Goal: Task Accomplishment & Management: Manage account settings

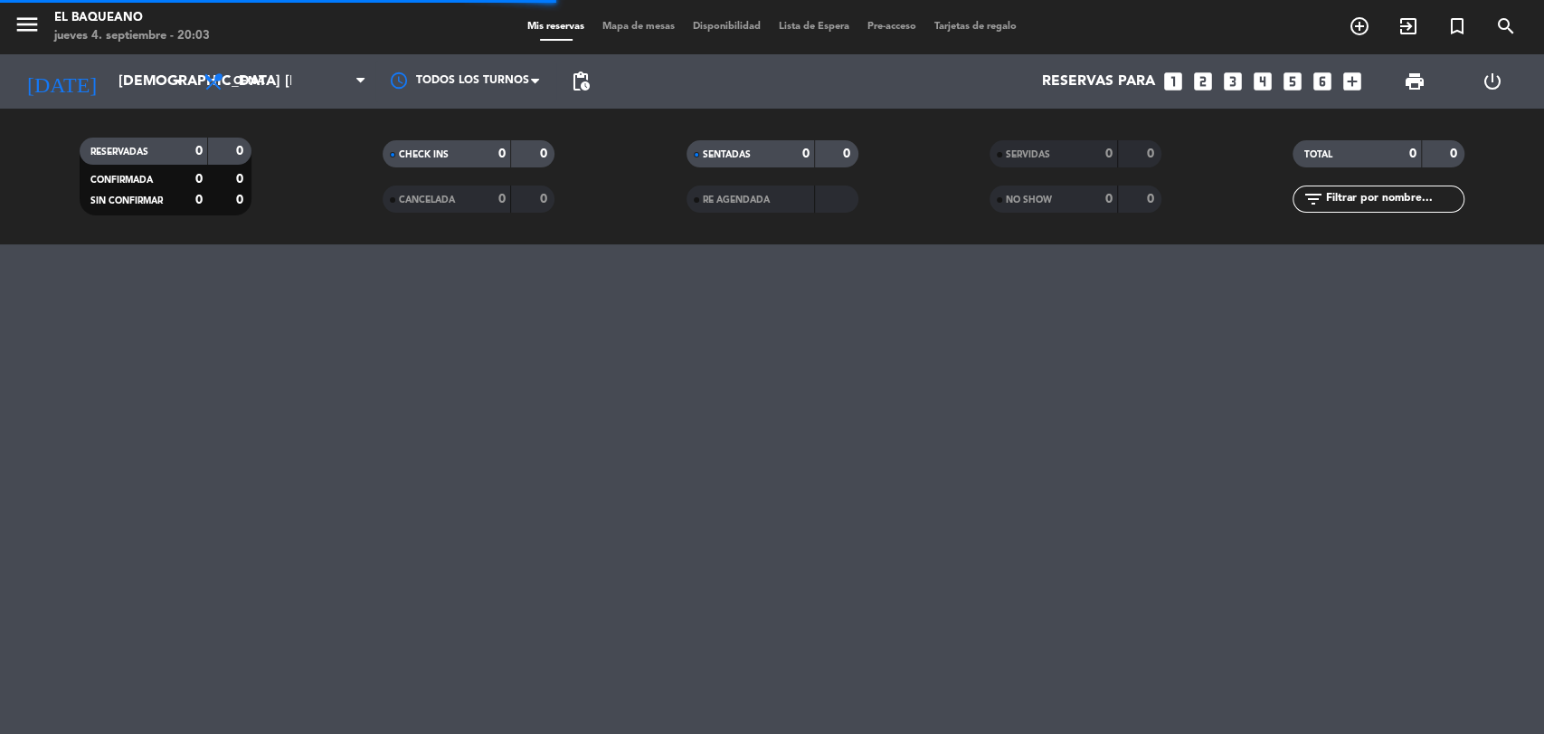
click at [813, 24] on span "Lista de Espera" at bounding box center [814, 27] width 89 height 10
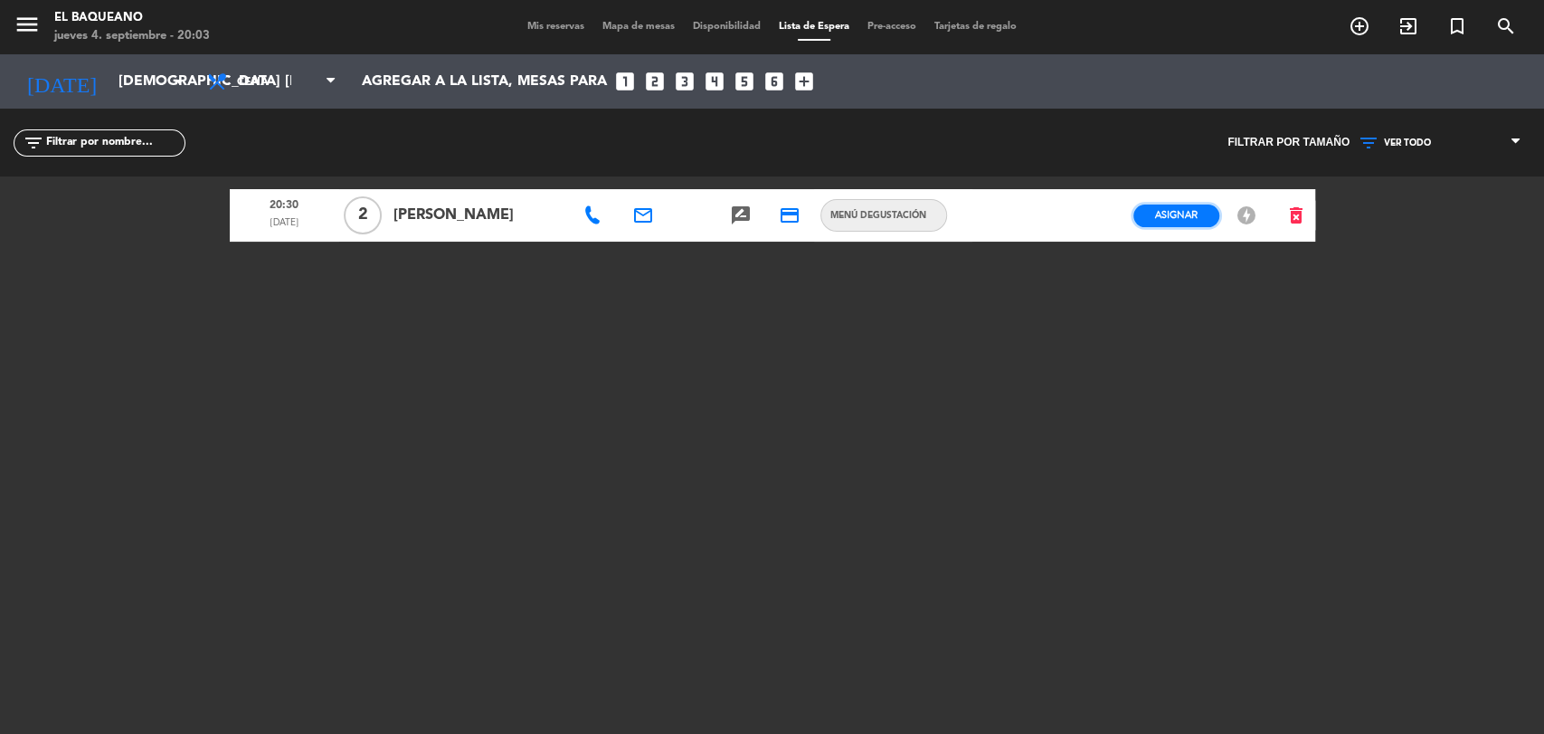
click at [1173, 223] on button "Asignar" at bounding box center [1177, 215] width 86 height 23
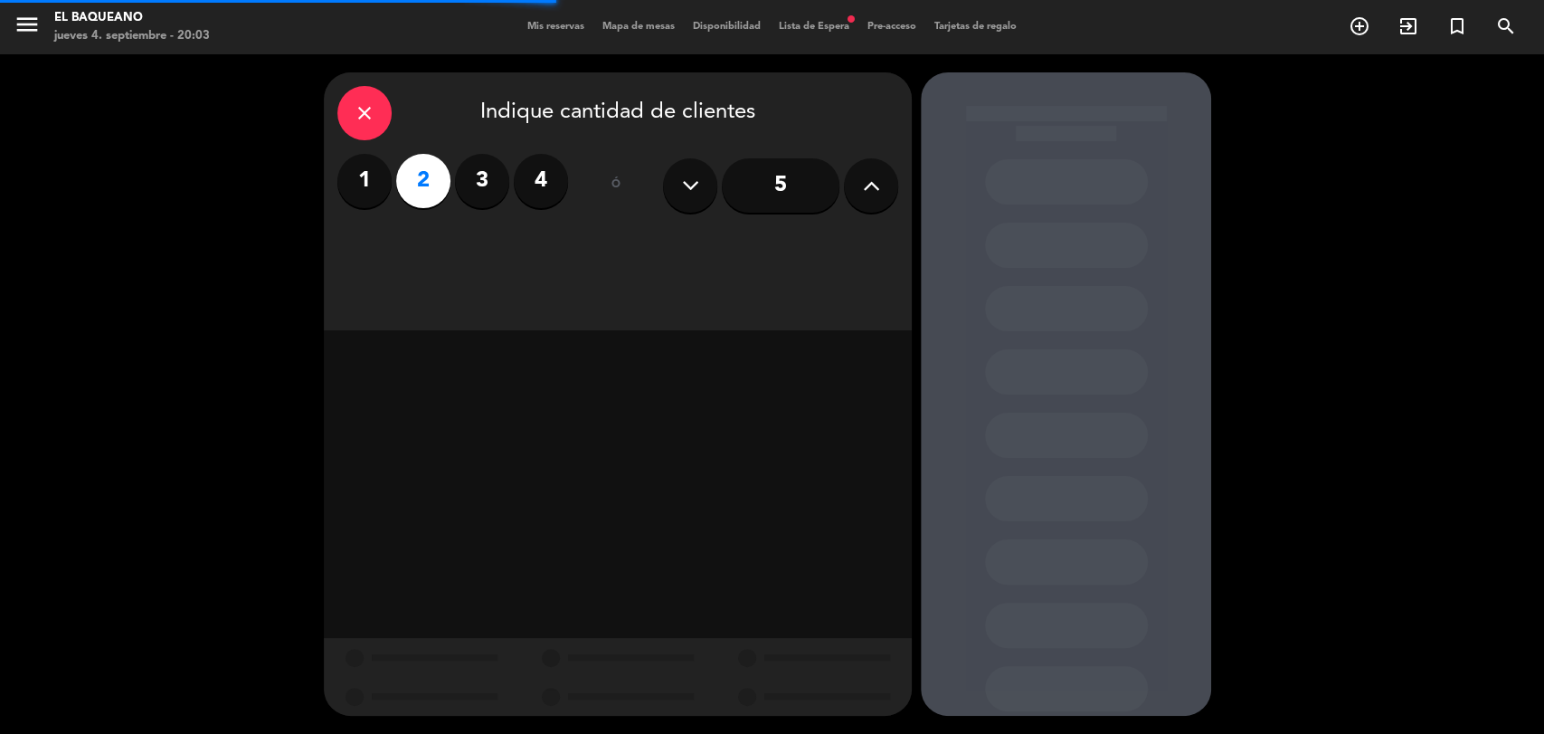
click at [362, 192] on label "1" at bounding box center [364, 181] width 54 height 54
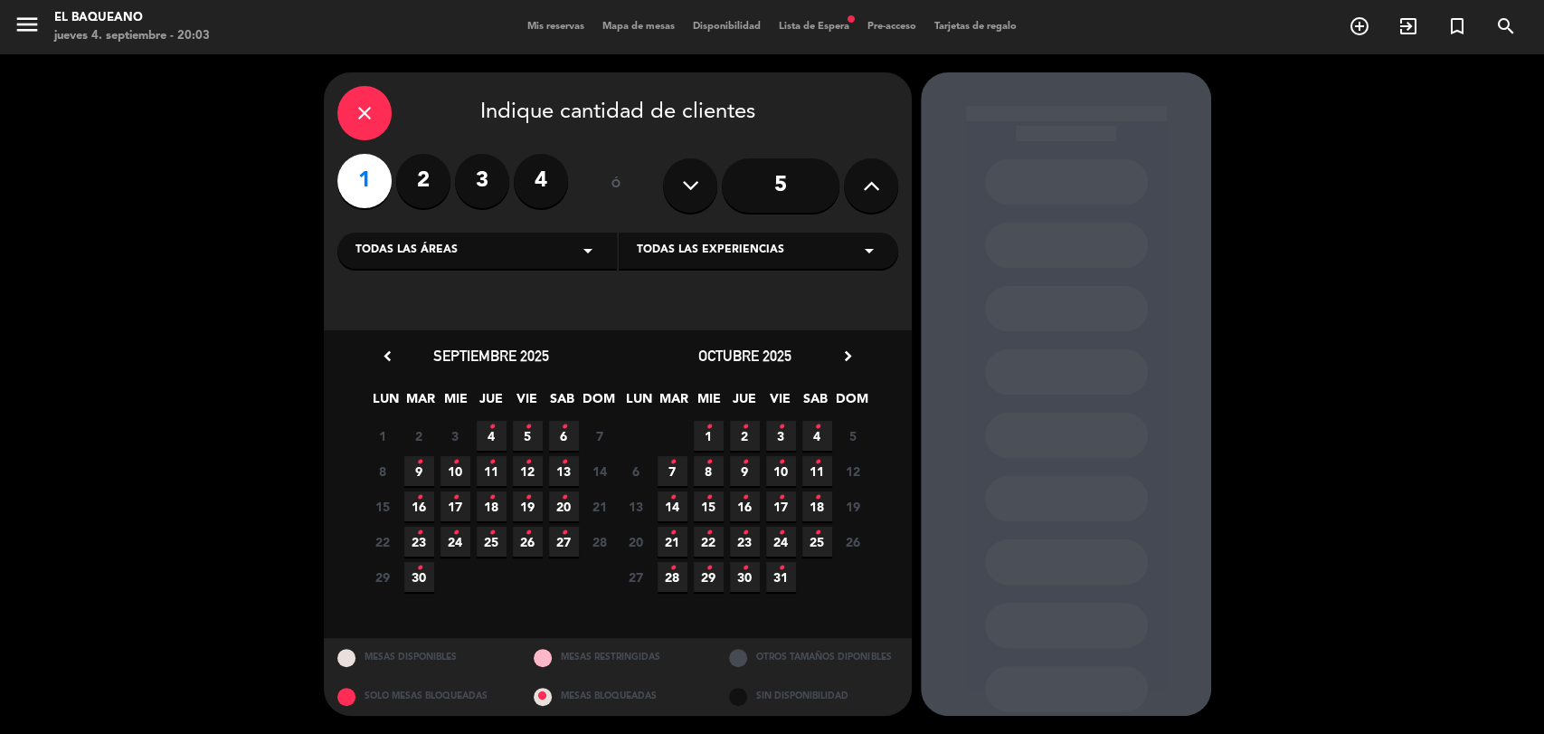
click at [416, 457] on icon "•" at bounding box center [419, 462] width 6 height 29
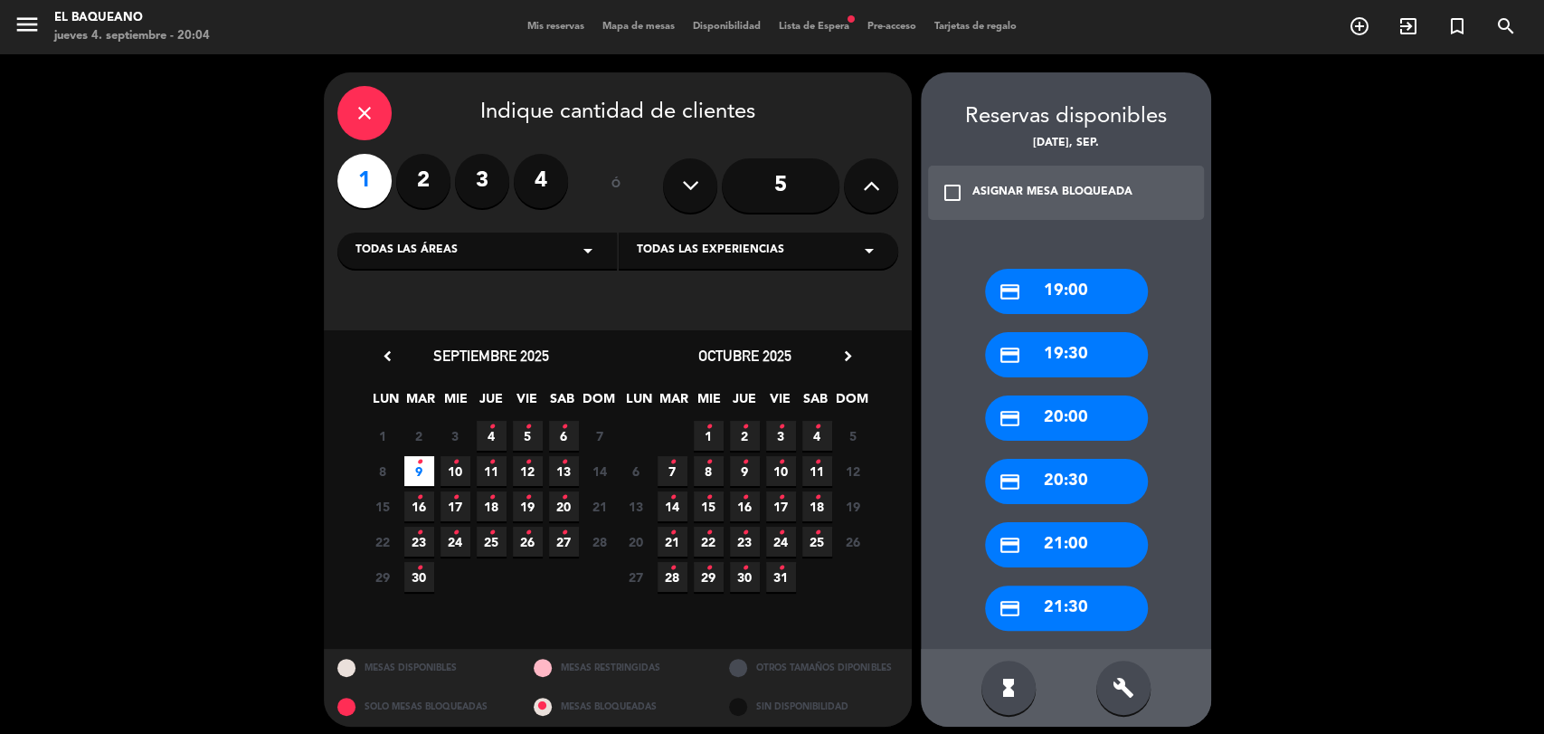
click at [492, 427] on icon "•" at bounding box center [492, 427] width 6 height 29
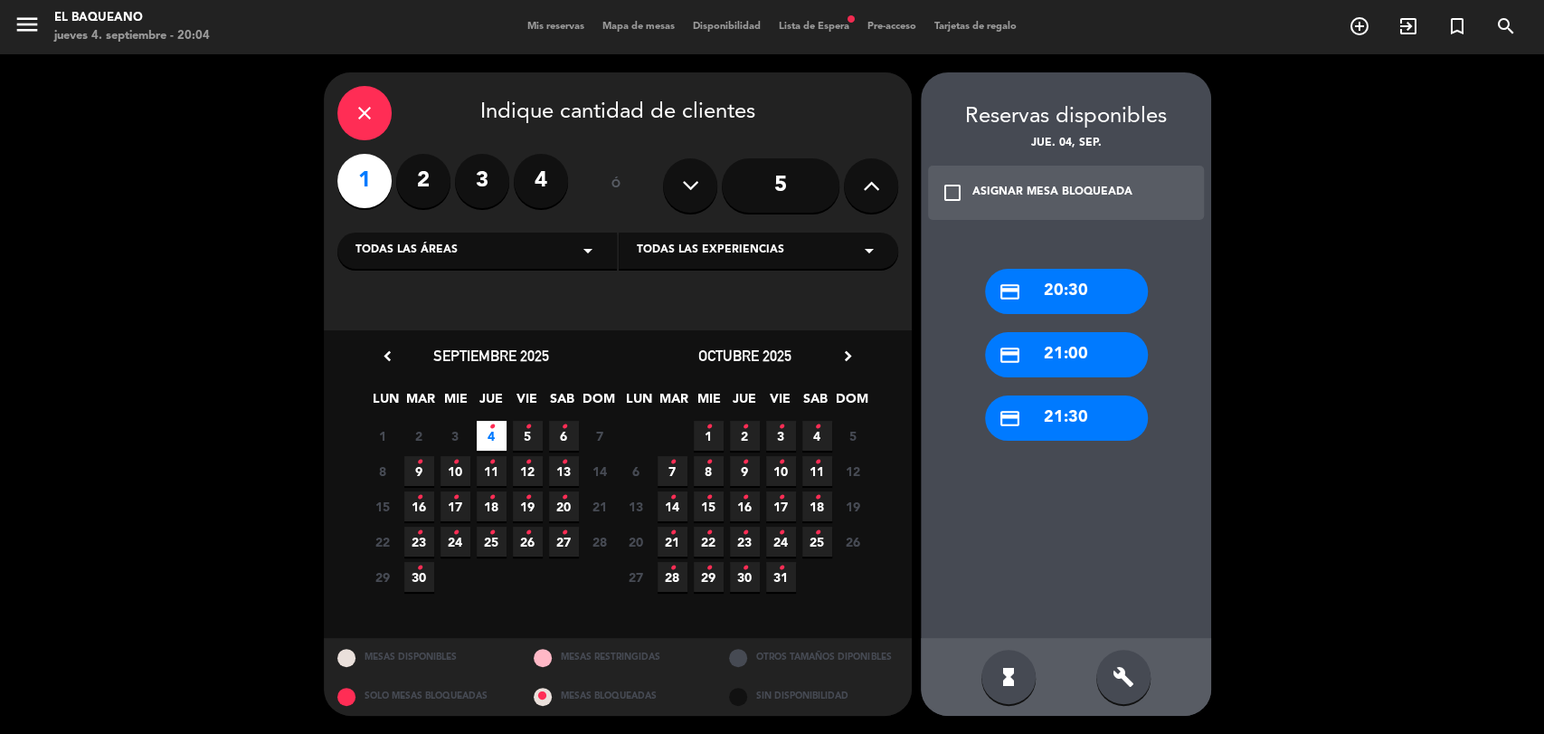
click at [991, 302] on div "credit_card 20:30" at bounding box center [1066, 291] width 163 height 45
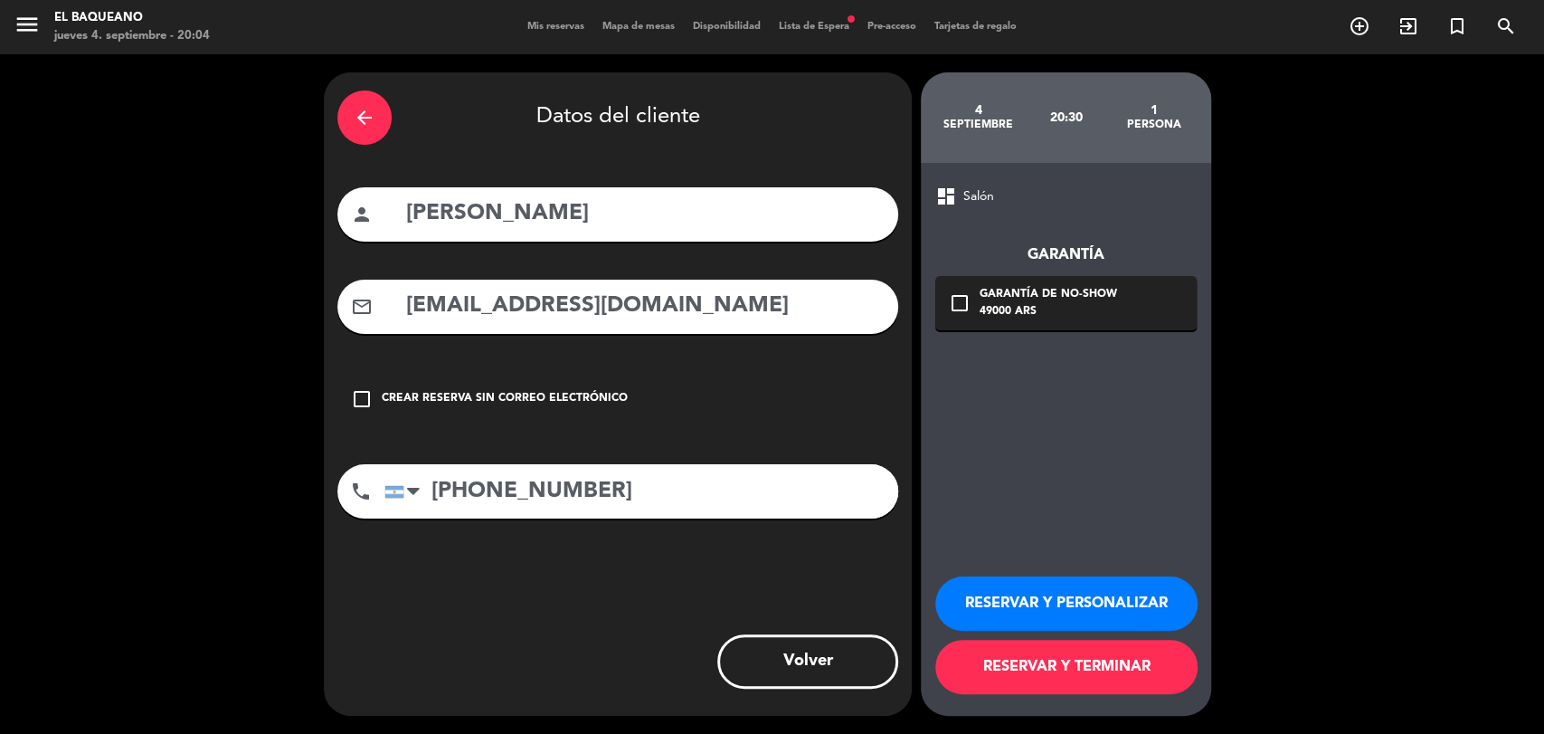
click at [1109, 677] on button "RESERVAR Y TERMINAR" at bounding box center [1067, 667] width 262 height 54
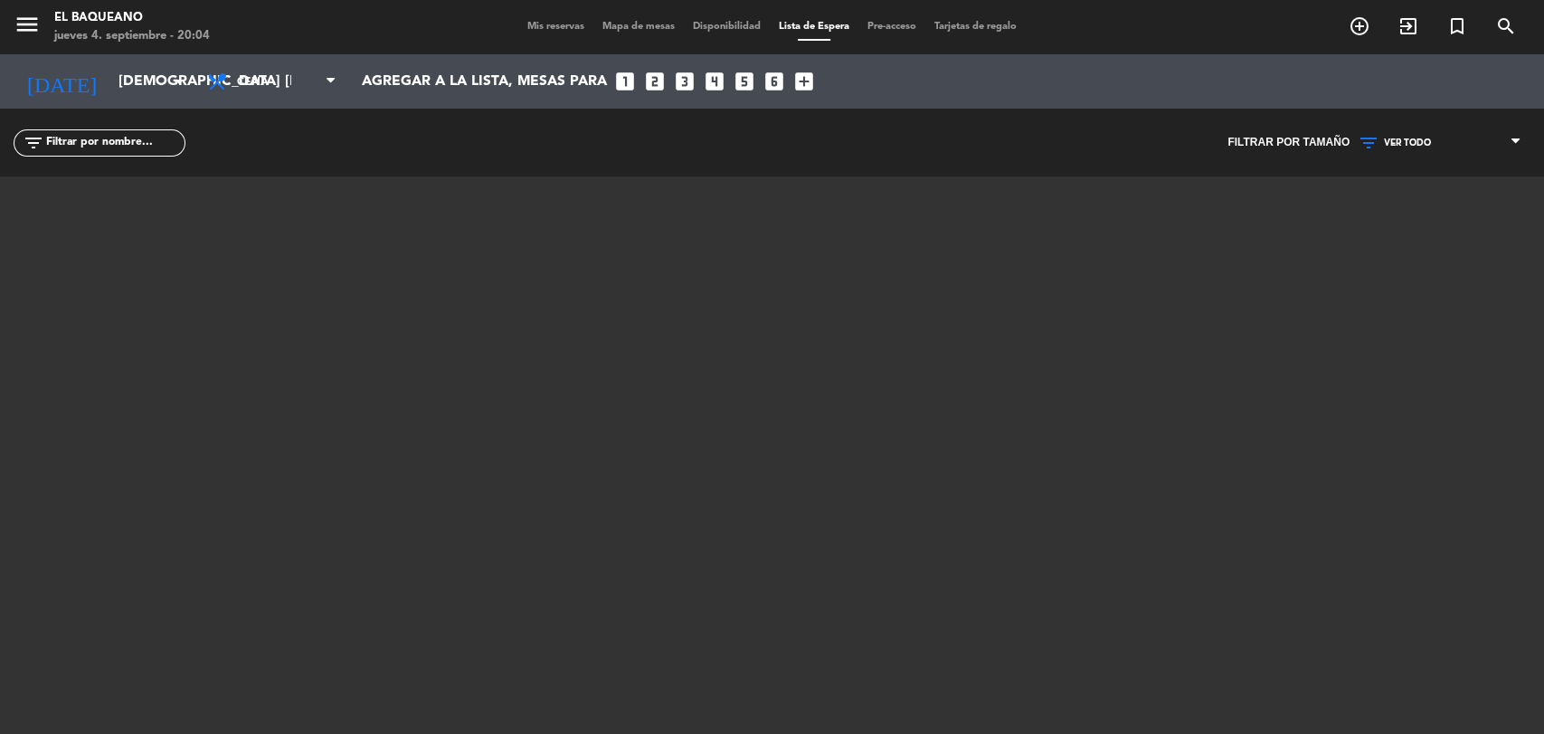
click at [603, 133] on div "filter_list" at bounding box center [386, 143] width 773 height 68
click at [541, 32] on span "Mis reservas" at bounding box center [555, 27] width 75 height 10
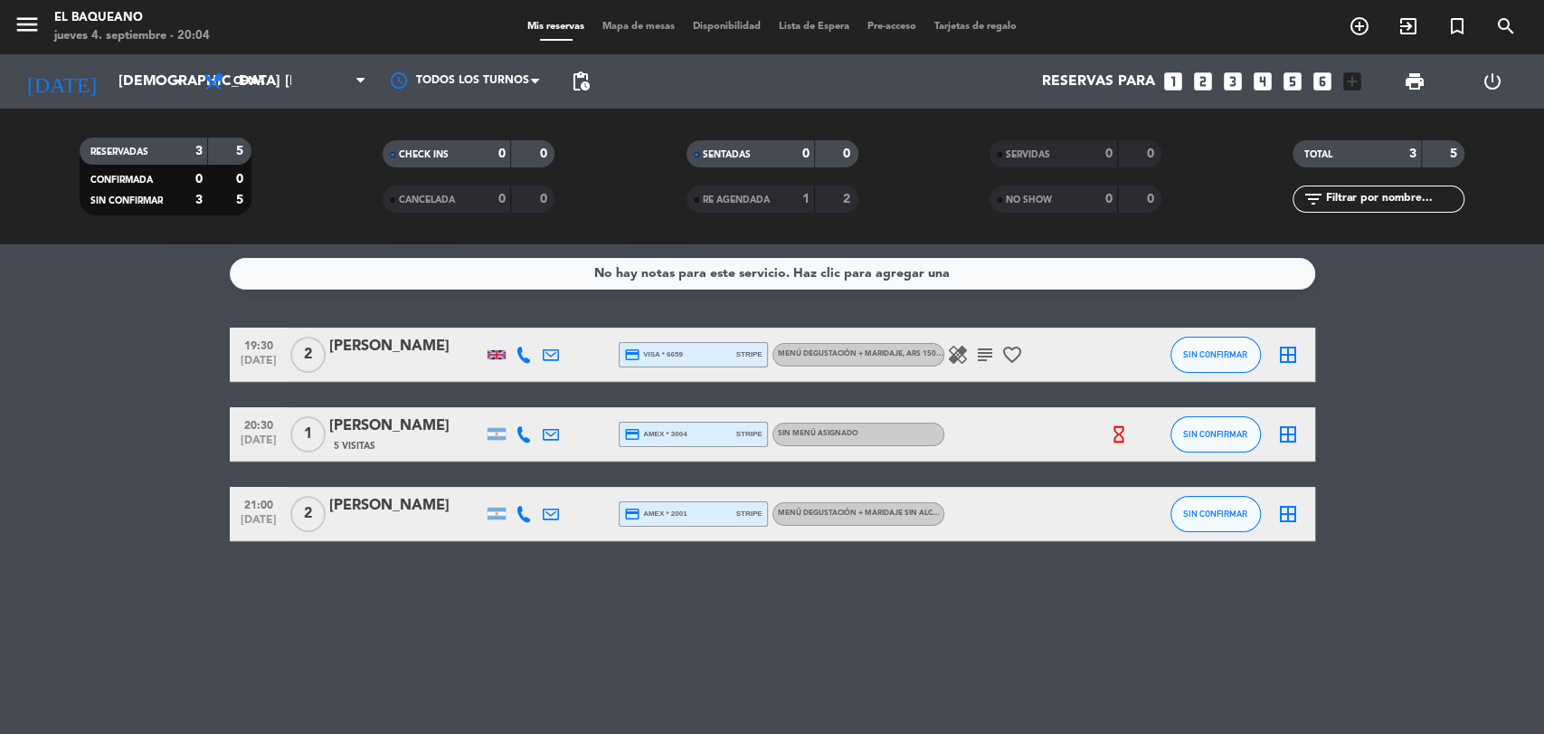
copy div "[PERSON_NAME]"
drag, startPoint x: 454, startPoint y: 426, endPoint x: 327, endPoint y: 432, distance: 127.7
click at [327, 432] on div "20:30 [DATE] 1 [PERSON_NAME] 5 Visitas credit_card amex * 3004 stripe Sin menú …" at bounding box center [773, 434] width 1086 height 54
click at [418, 507] on div "[PERSON_NAME]" at bounding box center [406, 506] width 154 height 24
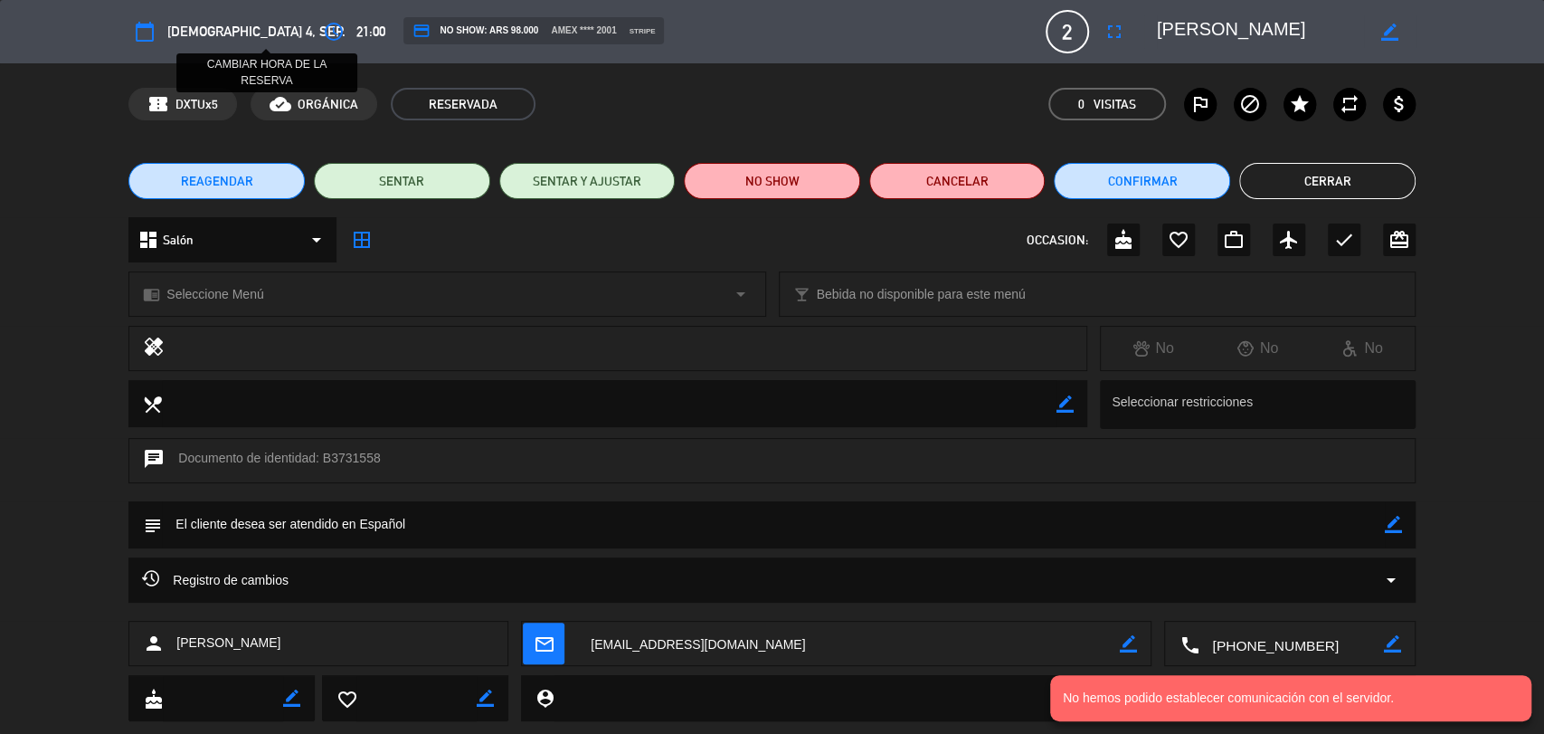
click at [323, 28] on icon "access_time" at bounding box center [334, 32] width 22 height 22
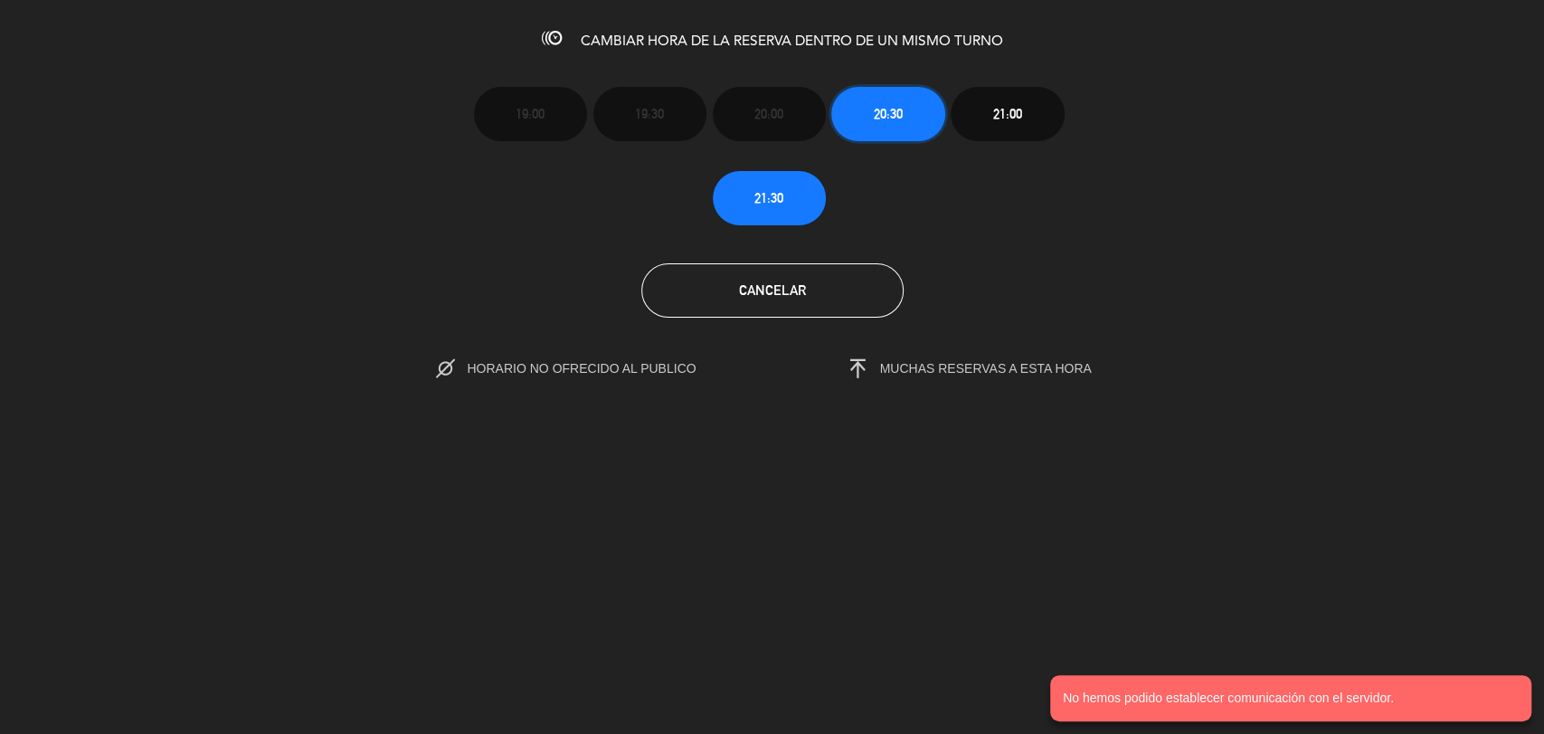
click at [861, 118] on button "20:30" at bounding box center [887, 114] width 113 height 54
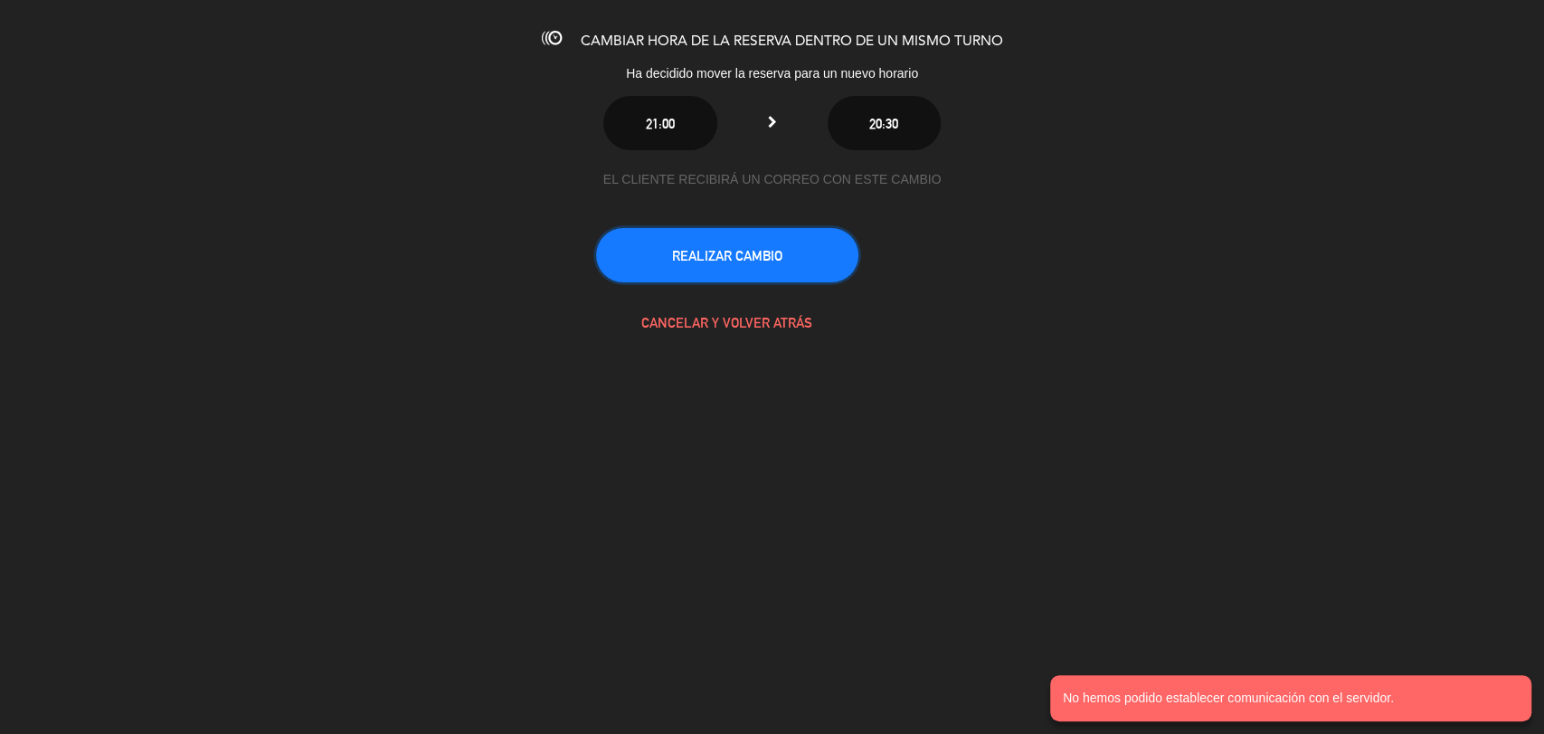
click at [801, 257] on button "REALIZAR CAMBIO" at bounding box center [727, 255] width 262 height 54
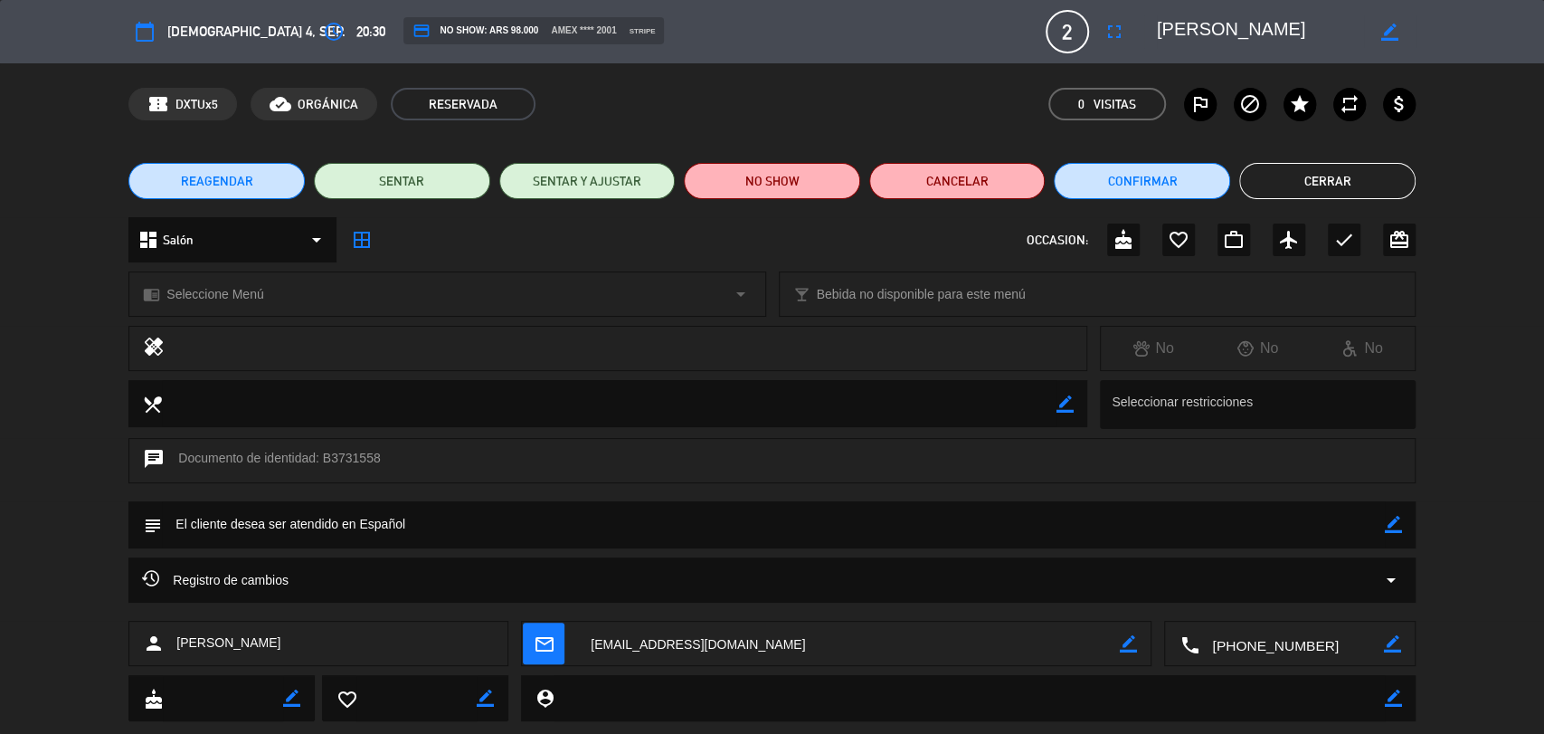
click at [1376, 176] on button "Cerrar" at bounding box center [1328, 181] width 176 height 36
